Goal: Download file/media

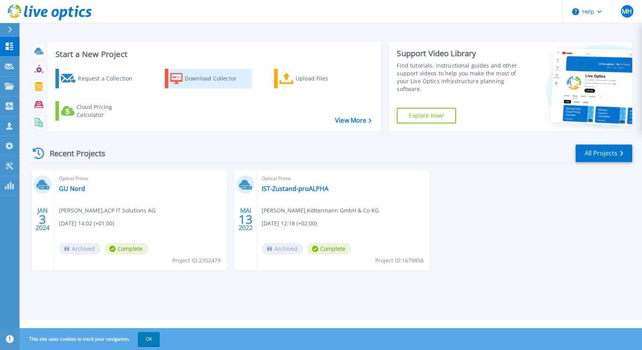
click at [225, 79] on div "Download Collector" at bounding box center [216, 79] width 62 height 16
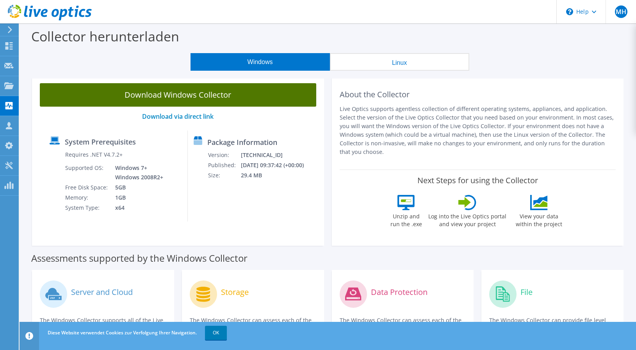
click at [184, 95] on link "Download Windows Collector" at bounding box center [178, 94] width 277 height 23
